Goal: Transaction & Acquisition: Purchase product/service

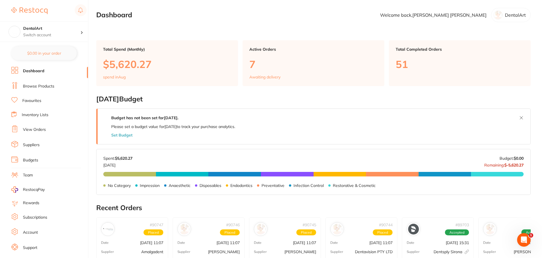
click at [50, 87] on link "Browse Products" at bounding box center [38, 86] width 31 height 6
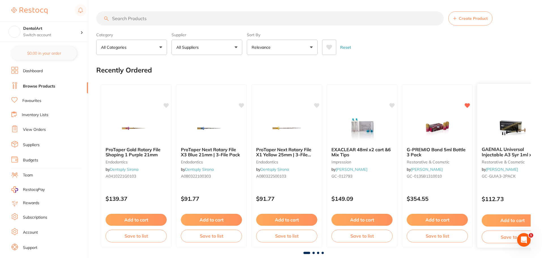
click at [509, 139] on img at bounding box center [512, 128] width 37 height 29
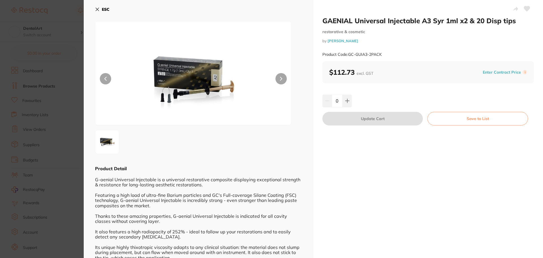
drag, startPoint x: 349, startPoint y: 97, endPoint x: 356, endPoint y: 108, distance: 12.6
click at [349, 97] on button at bounding box center [347, 101] width 9 height 12
type input "1"
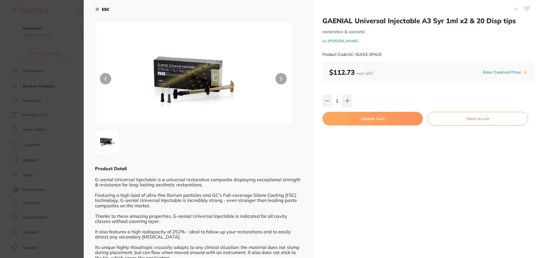
click at [369, 119] on button "Update Cart" at bounding box center [373, 119] width 100 height 14
checkbox input "false"
